Goal: Obtain resource: Obtain resource

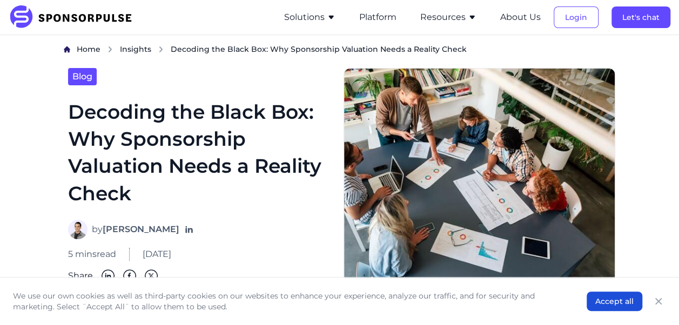
click at [30, 20] on img at bounding box center [74, 17] width 131 height 24
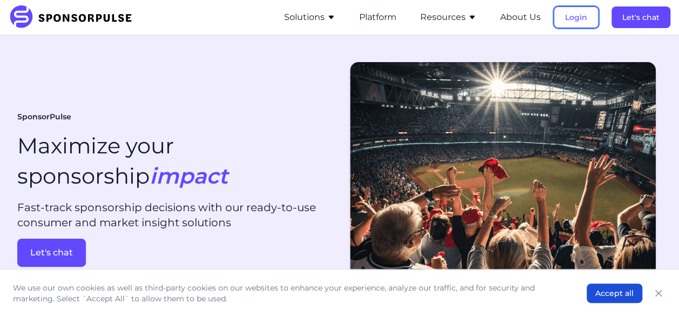
click at [569, 14] on button "Login" at bounding box center [576, 17] width 45 height 22
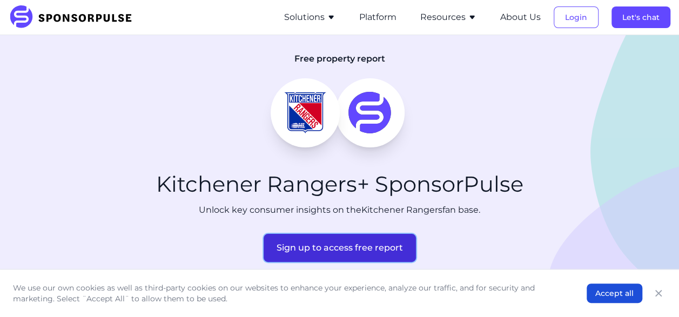
click at [401, 245] on button "Sign up to access free report" at bounding box center [340, 248] width 152 height 28
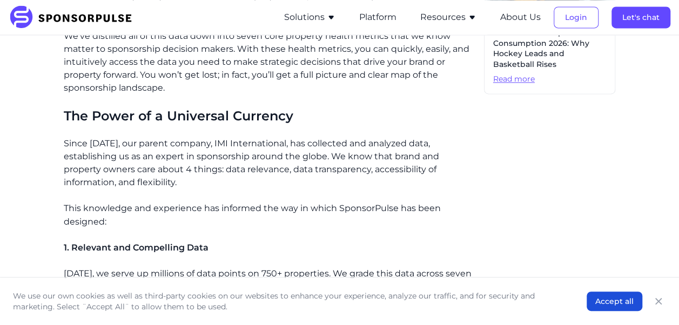
scroll to position [795, 0]
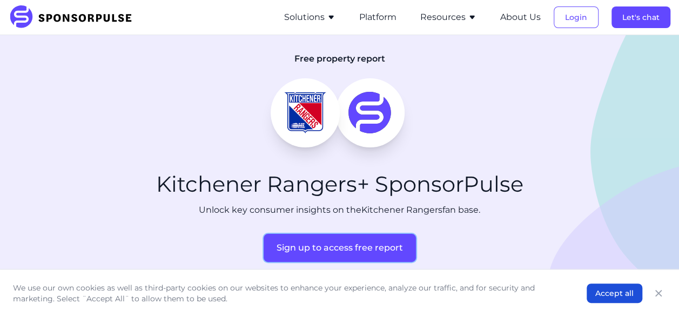
click at [304, 246] on button "Sign up to access free report" at bounding box center [340, 248] width 152 height 28
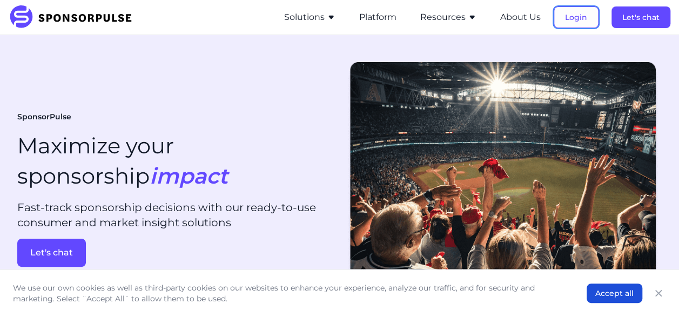
click at [571, 14] on button "Login" at bounding box center [576, 17] width 45 height 22
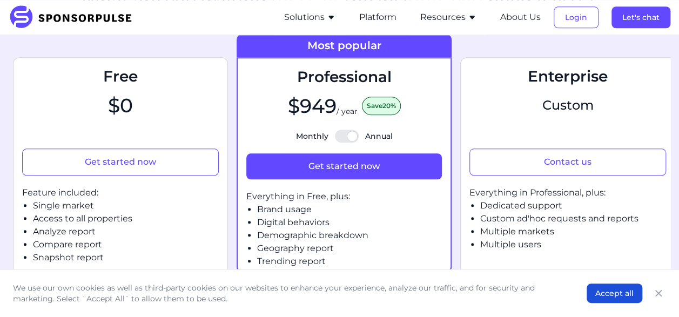
scroll to position [445, 0]
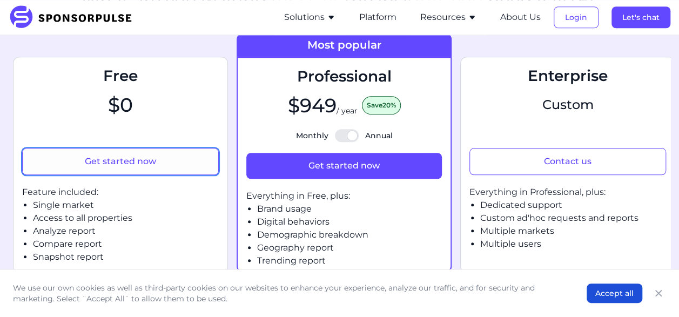
click at [172, 161] on button "Get started now" at bounding box center [120, 161] width 197 height 27
